Goal: Find specific page/section: Find specific page/section

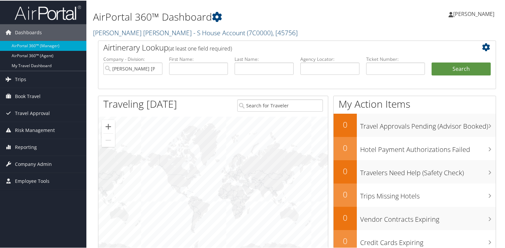
click at [122, 35] on link "Carol Dave - S House Account ( 7C0000 ) , [ 45756 ]" at bounding box center [195, 32] width 205 height 9
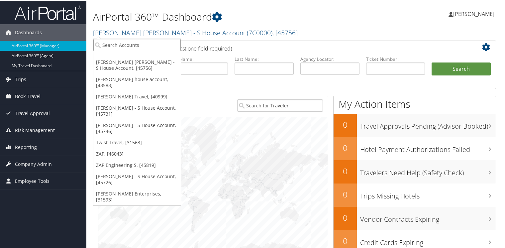
click at [124, 49] on input "search" at bounding box center [136, 44] width 87 height 12
type input "debbie"
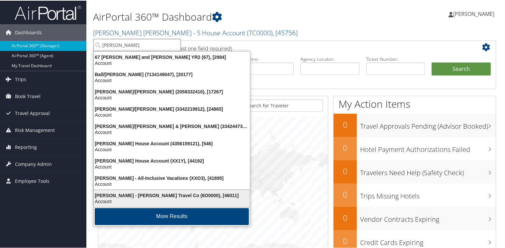
click at [122, 190] on div "Debbie Rosenthal - Oriana Travel Co (6O0000), [46011] Account" at bounding box center [172, 197] width 154 height 15
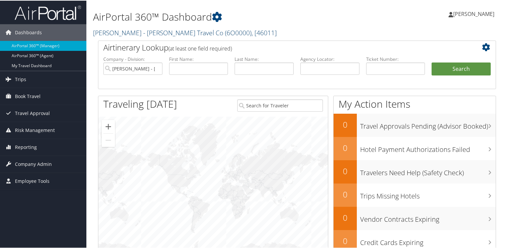
click at [102, 31] on link "Debbie Rosenthal - Oriana Travel Co ( 6O0000 ) , [ 46011 ]" at bounding box center [185, 32] width 184 height 9
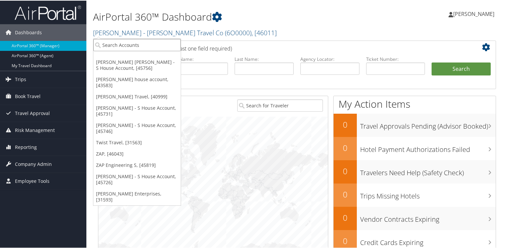
click at [108, 45] on input "search" at bounding box center [136, 44] width 87 height 12
type input "devra"
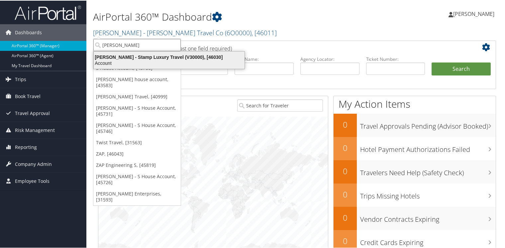
click at [136, 60] on div "Account" at bounding box center [169, 63] width 159 height 6
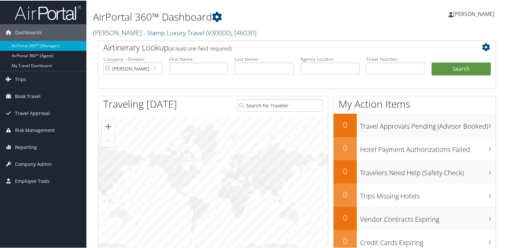
click at [104, 33] on link "Devra Shutan - Stamp Luxury Travel ( V30000 ) , [ 46030 ]" at bounding box center [175, 32] width 164 height 9
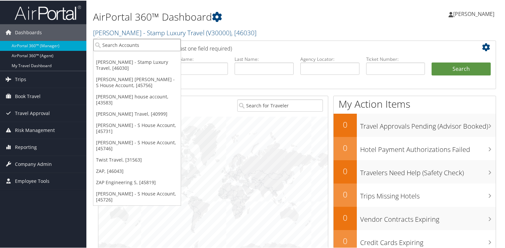
click at [112, 48] on input "search" at bounding box center [136, 44] width 87 height 12
type input "diane rutgers"
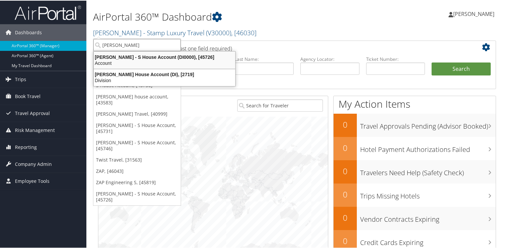
click at [112, 59] on div "Diane Rutgers - S House Account (DI0000), [45726]" at bounding box center [165, 57] width 150 height 6
